Goal: Task Accomplishment & Management: Complete application form

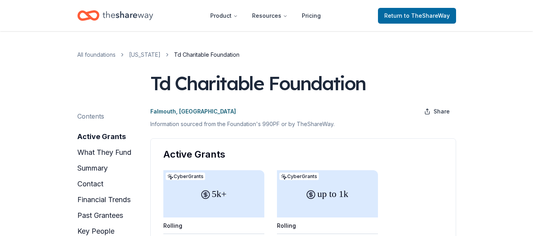
scroll to position [99, 0]
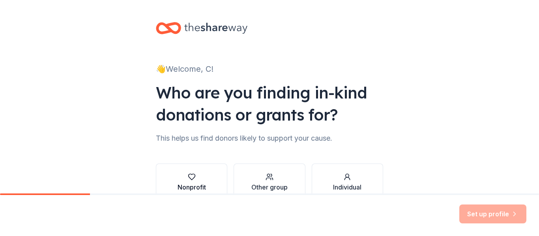
click at [190, 184] on div "Nonprofit" at bounding box center [192, 187] width 28 height 9
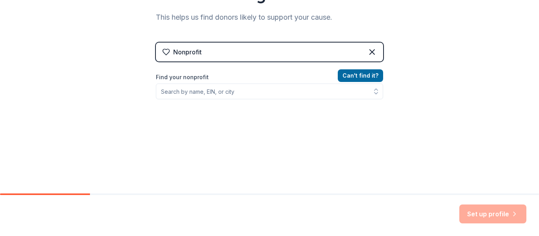
scroll to position [144, 0]
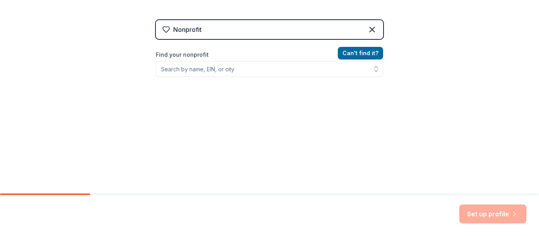
click at [270, 30] on div "Nonprofit" at bounding box center [269, 29] width 227 height 19
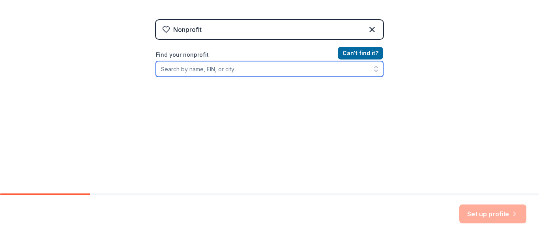
click at [198, 71] on input "Find your nonprofit" at bounding box center [269, 69] width 227 height 16
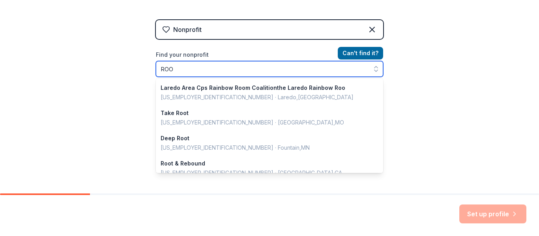
type input "ROOT"
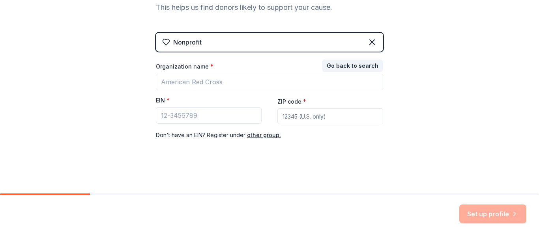
scroll to position [131, 0]
type input "e"
type input "ROOTed Ranch"
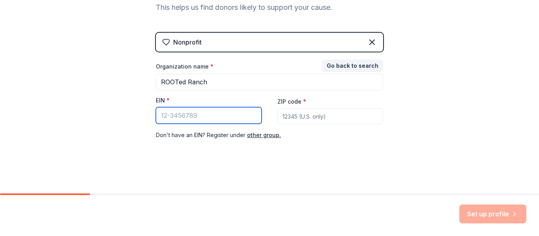
click at [212, 113] on input "EIN *" at bounding box center [209, 115] width 106 height 17
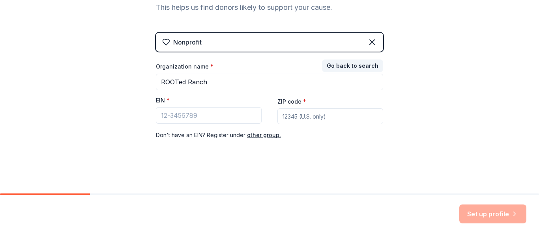
click at [294, 112] on input "ZIP code *" at bounding box center [331, 117] width 106 height 16
type input "48915"
click at [269, 161] on div "👋 Welcome, C! Who are you finding in-kind donations or grants for? This helps u…" at bounding box center [269, 31] width 253 height 325
click at [353, 69] on button "Go back to search" at bounding box center [352, 66] width 61 height 13
